Goal: Information Seeking & Learning: Find specific fact

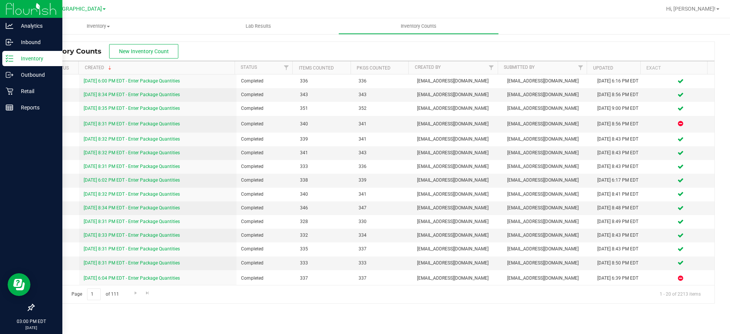
click at [17, 61] on p "Inventory" at bounding box center [36, 58] width 46 height 9
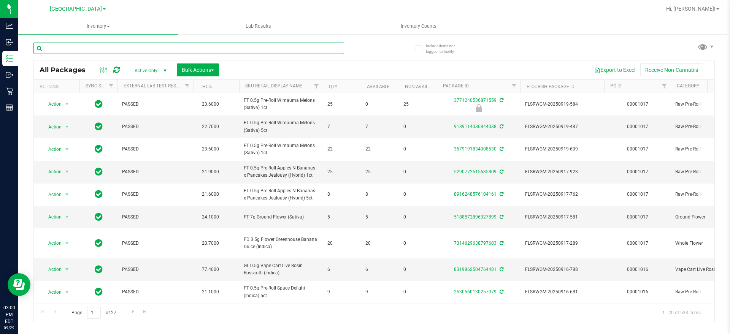
click at [122, 52] on input "text" at bounding box center [188, 48] width 311 height 11
click at [120, 25] on span "Inventory" at bounding box center [98, 26] width 160 height 7
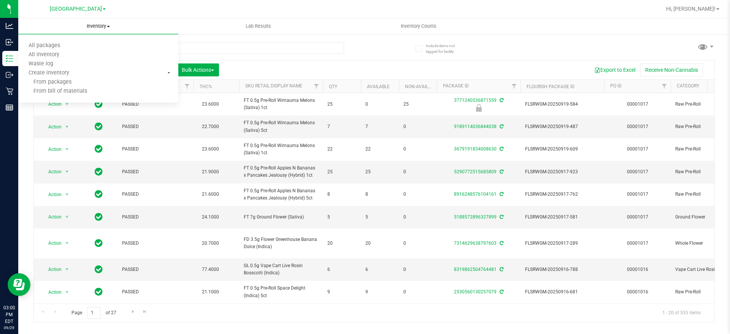
click at [94, 29] on span "Inventory" at bounding box center [98, 26] width 160 height 7
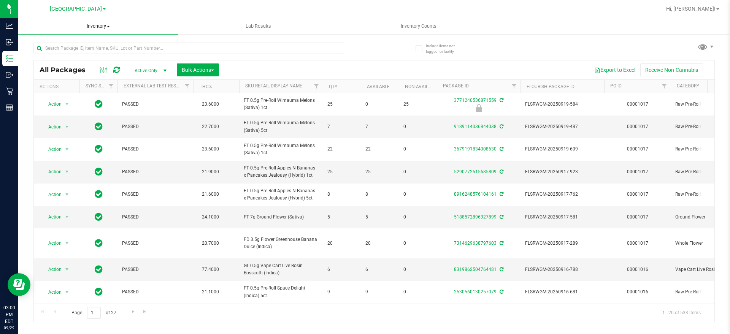
click at [99, 23] on span "Inventory" at bounding box center [98, 26] width 160 height 7
click at [78, 54] on li "All inventory" at bounding box center [98, 55] width 160 height 9
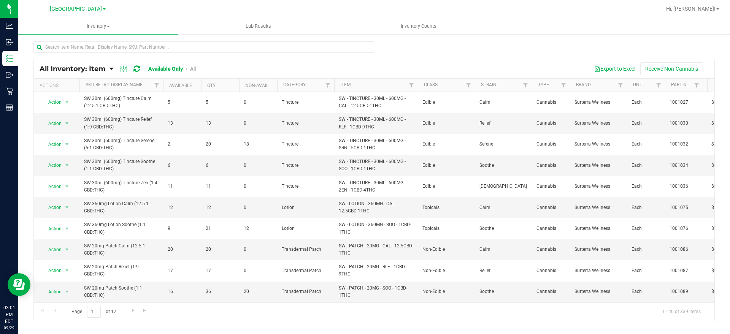
click at [191, 67] on link "All" at bounding box center [193, 69] width 6 height 6
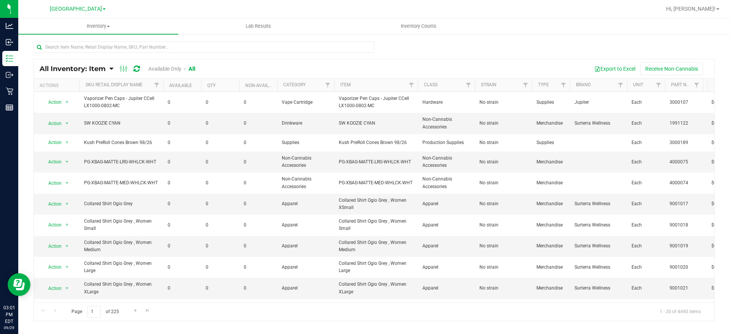
click at [74, 41] on div "All Inventory: Item Item Summary Item (default) Item by Strain Item by Location" at bounding box center [374, 152] width 712 height 238
click at [75, 44] on input "text" at bounding box center [203, 46] width 341 height 11
type input "GMP"
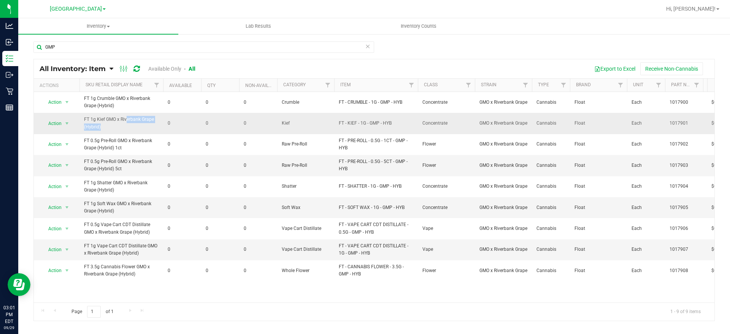
drag, startPoint x: 106, startPoint y: 118, endPoint x: 153, endPoint y: 117, distance: 47.1
click at [153, 117] on span "FT 1g Kief GMO x Riverbank Grape (Hybrid)" at bounding box center [121, 123] width 75 height 14
copy span "GMO x Riverbank Grape"
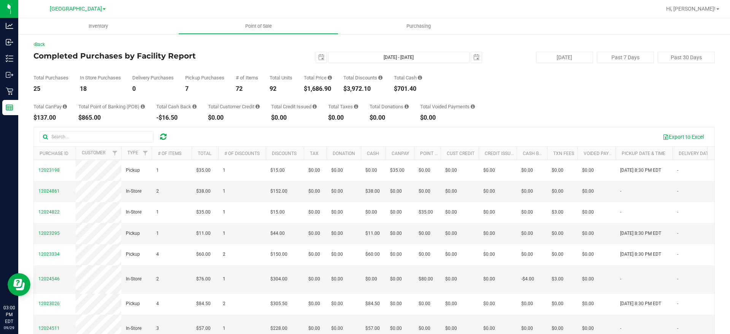
click at [163, 137] on icon at bounding box center [163, 137] width 6 height 8
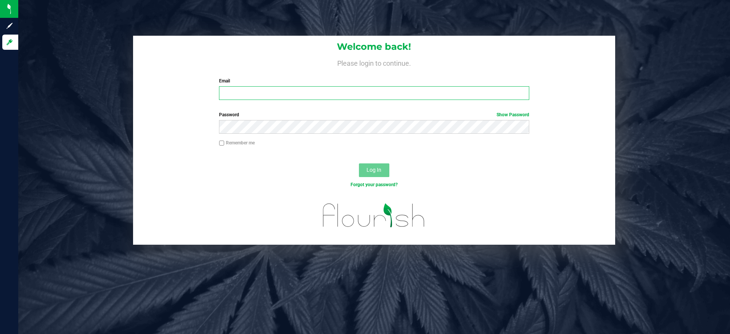
type input "[EMAIL_ADDRESS][DOMAIN_NAME]"
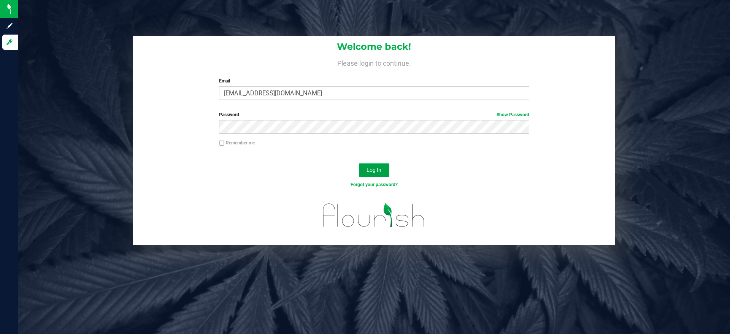
click at [367, 170] on span "Log In" at bounding box center [373, 170] width 15 height 6
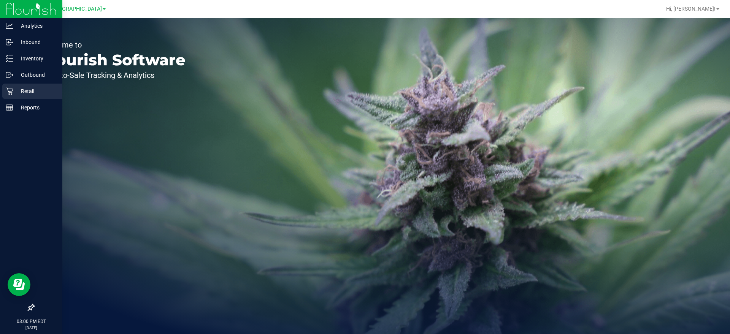
click at [14, 90] on p "Retail" at bounding box center [36, 91] width 46 height 9
